Goal: Navigation & Orientation: Find specific page/section

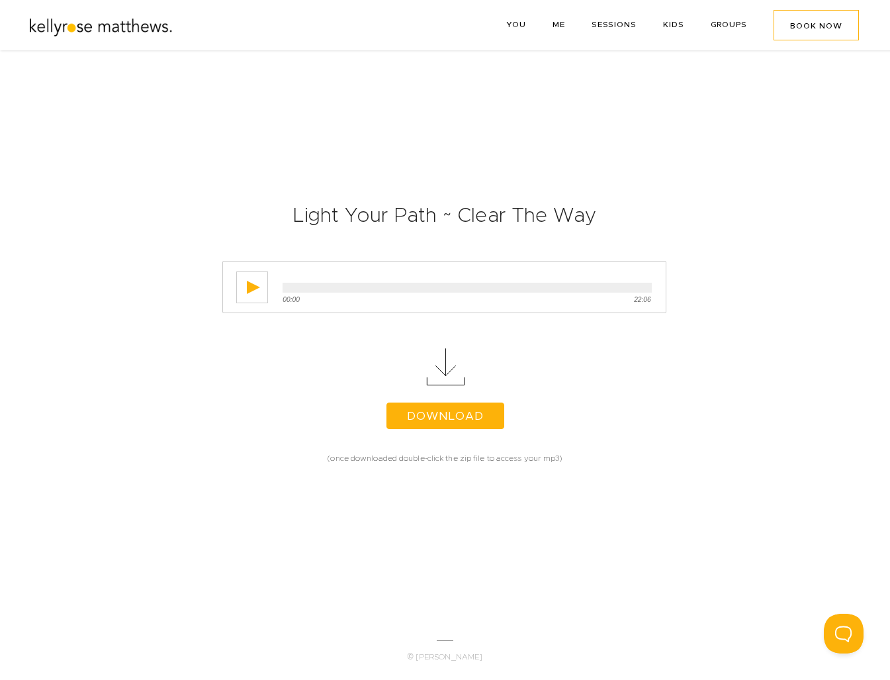
click at [713, 25] on link "GROUPS" at bounding box center [729, 25] width 36 height 8
click at [128, 32] on img at bounding box center [103, 25] width 146 height 28
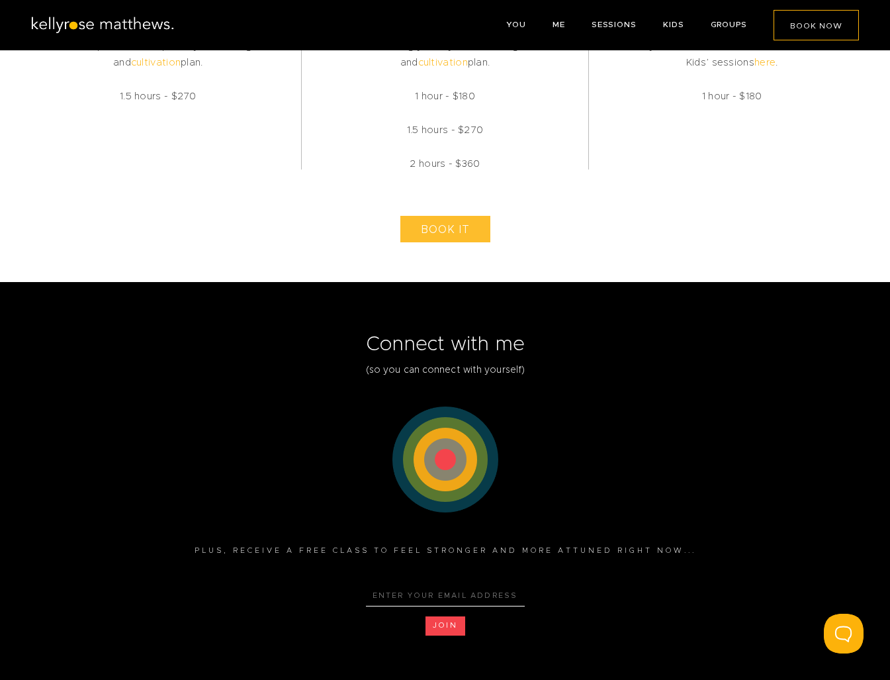
scroll to position [2909, 0]
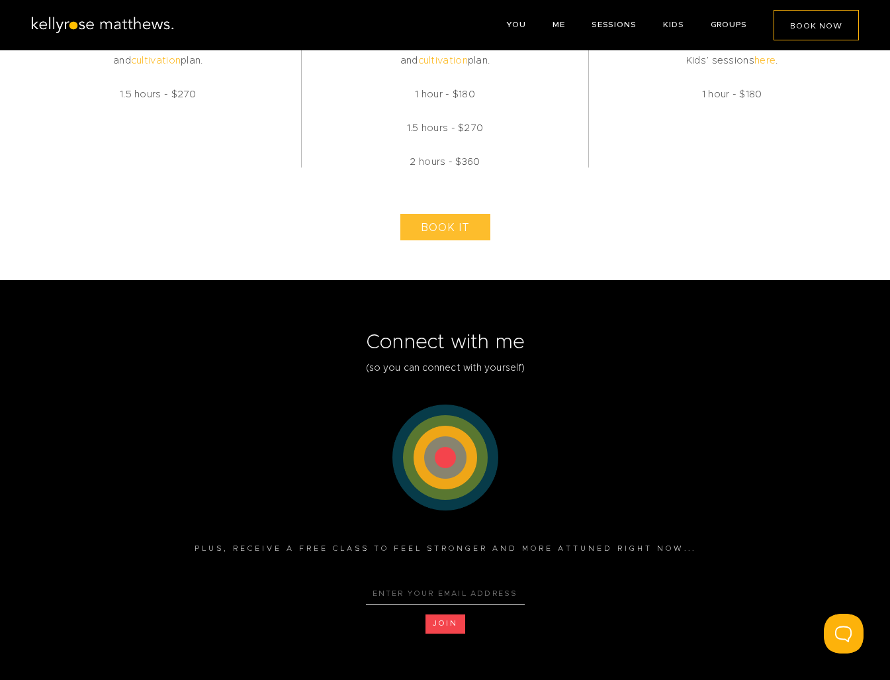
click at [669, 24] on link "KIDS" at bounding box center [673, 25] width 21 height 8
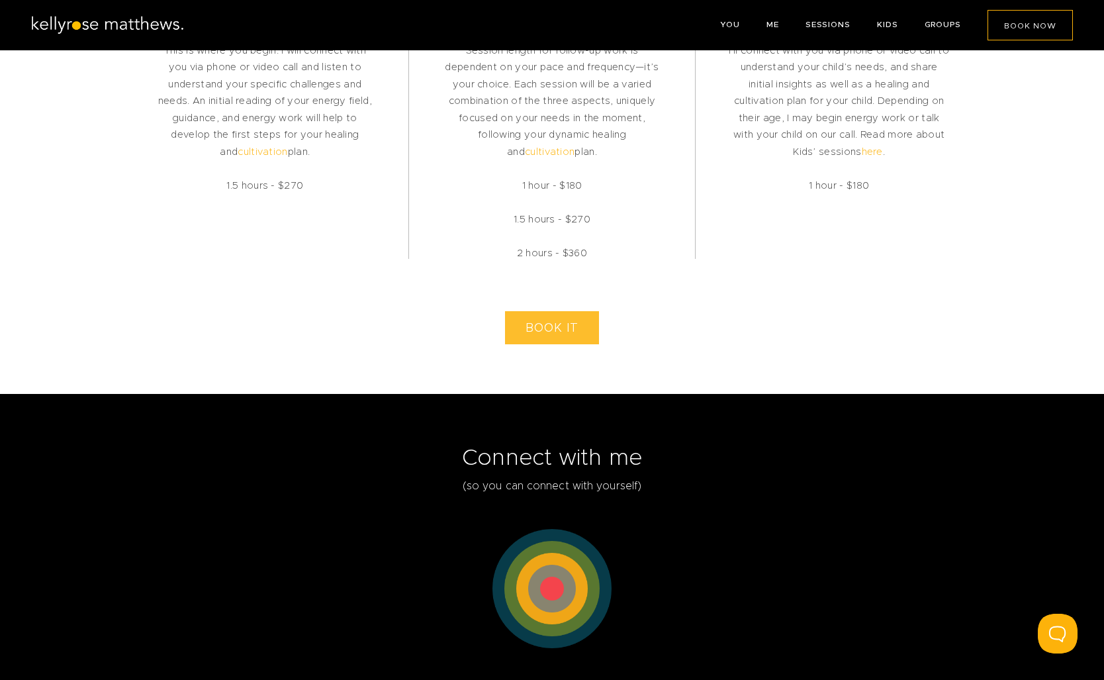
scroll to position [2978, 0]
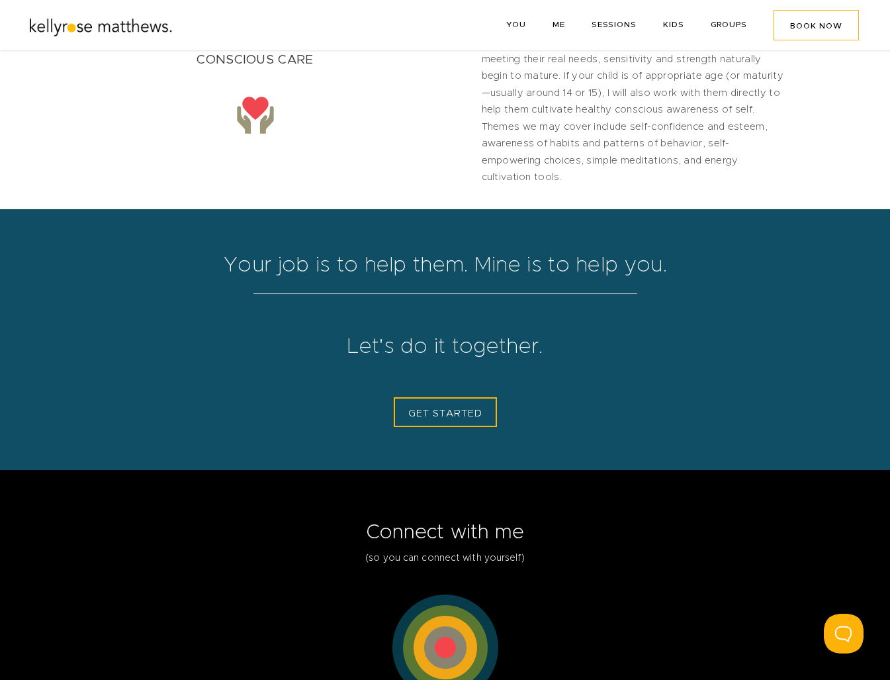
scroll to position [2348, 0]
